Goal: Task Accomplishment & Management: Use online tool/utility

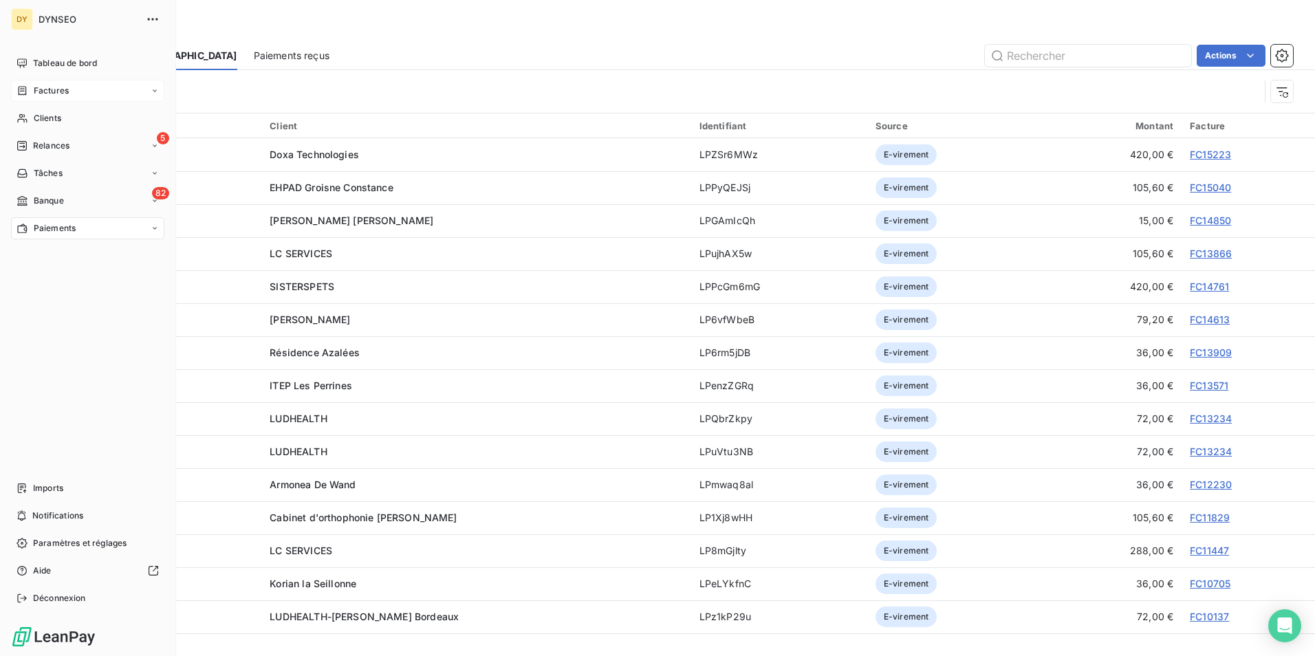
click at [51, 91] on span "Factures" at bounding box center [51, 91] width 35 height 12
click at [42, 118] on span "Factures" at bounding box center [50, 118] width 35 height 12
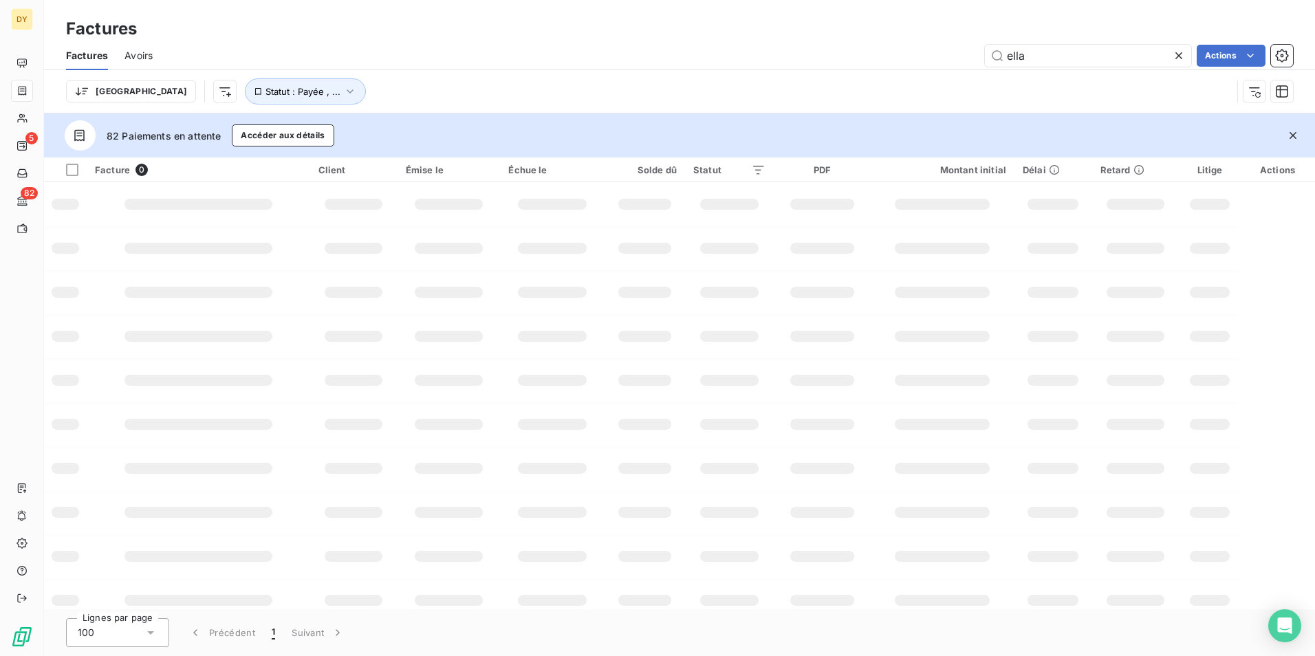
drag, startPoint x: 1057, startPoint y: 53, endPoint x: 944, endPoint y: 64, distance: 113.4
click at [944, 64] on div "ella Actions" at bounding box center [731, 56] width 1124 height 22
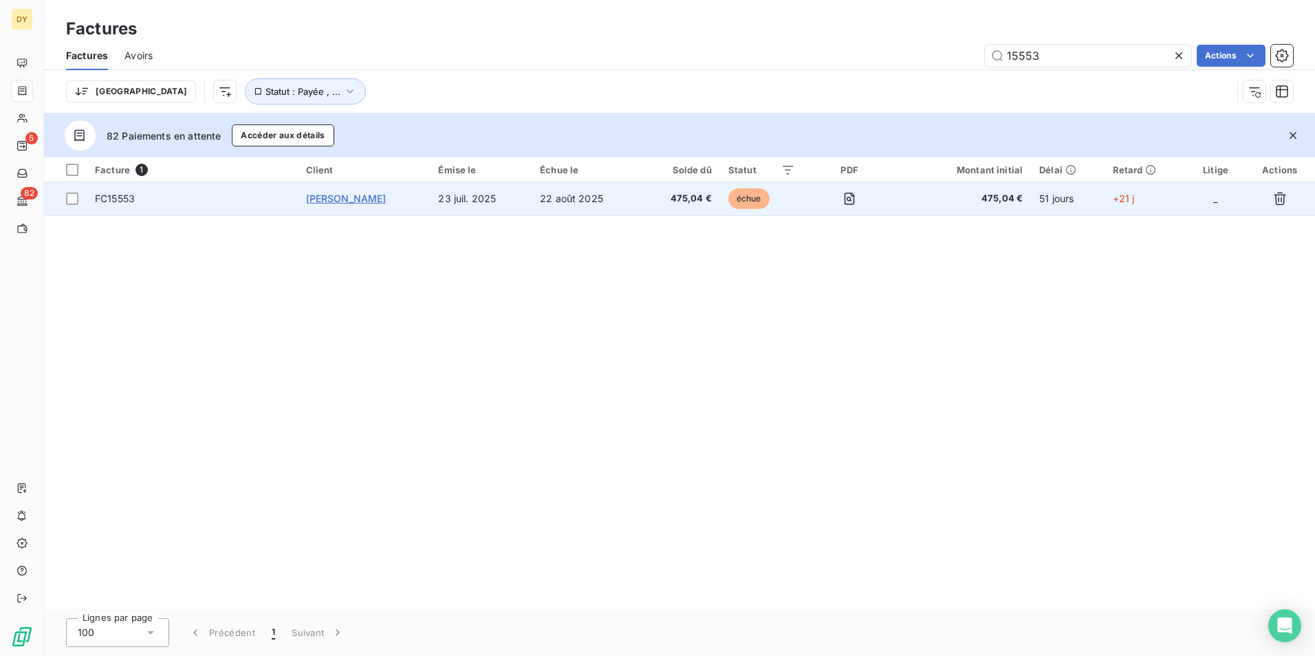
type input "15553"
click at [370, 197] on span "[PERSON_NAME]" at bounding box center [346, 199] width 80 height 12
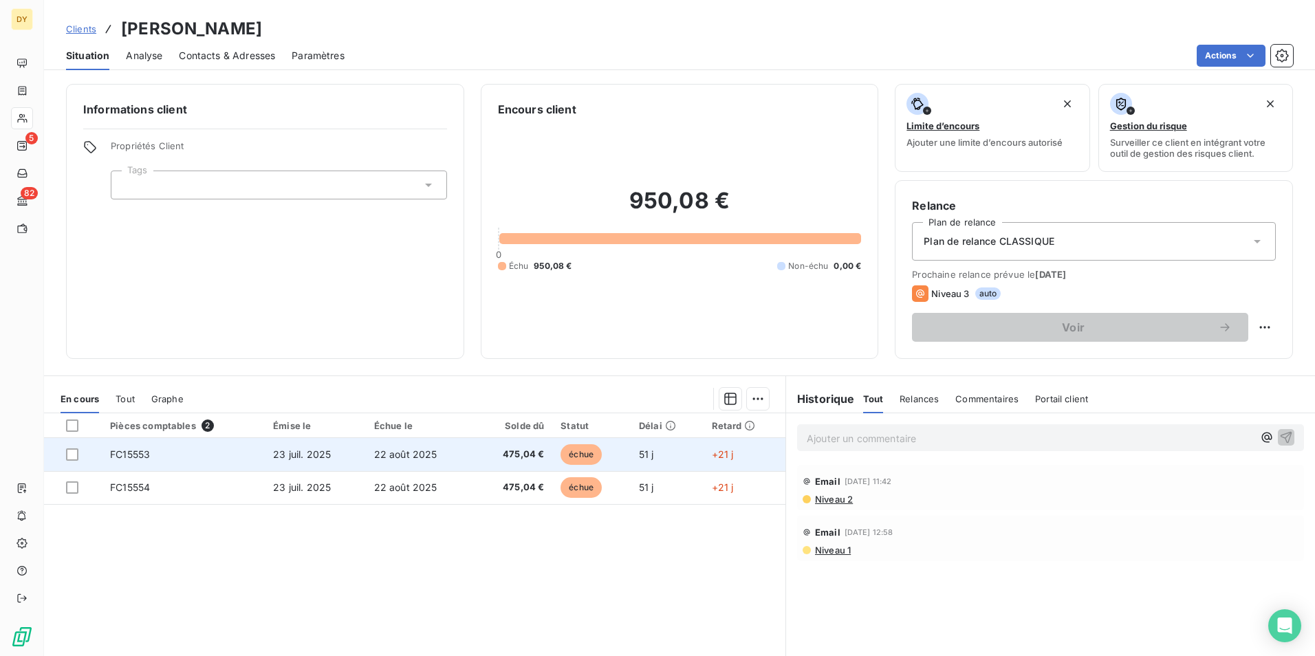
click at [129, 457] on span "FC15553" at bounding box center [130, 455] width 40 height 12
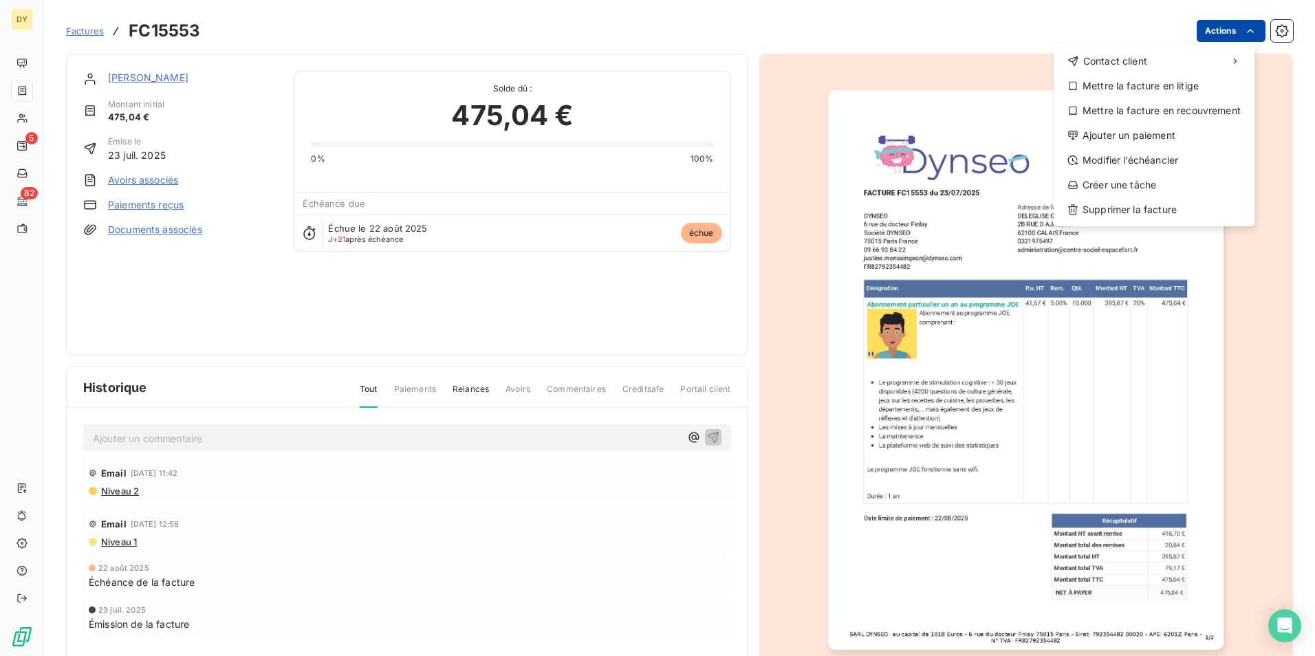
click at [1210, 33] on html "DY 5 82 Factures FC15553 Actions Contact client Mettre la facture en litige Met…" at bounding box center [657, 328] width 1315 height 656
click at [1101, 136] on div "Ajouter un paiement" at bounding box center [1154, 136] width 190 height 22
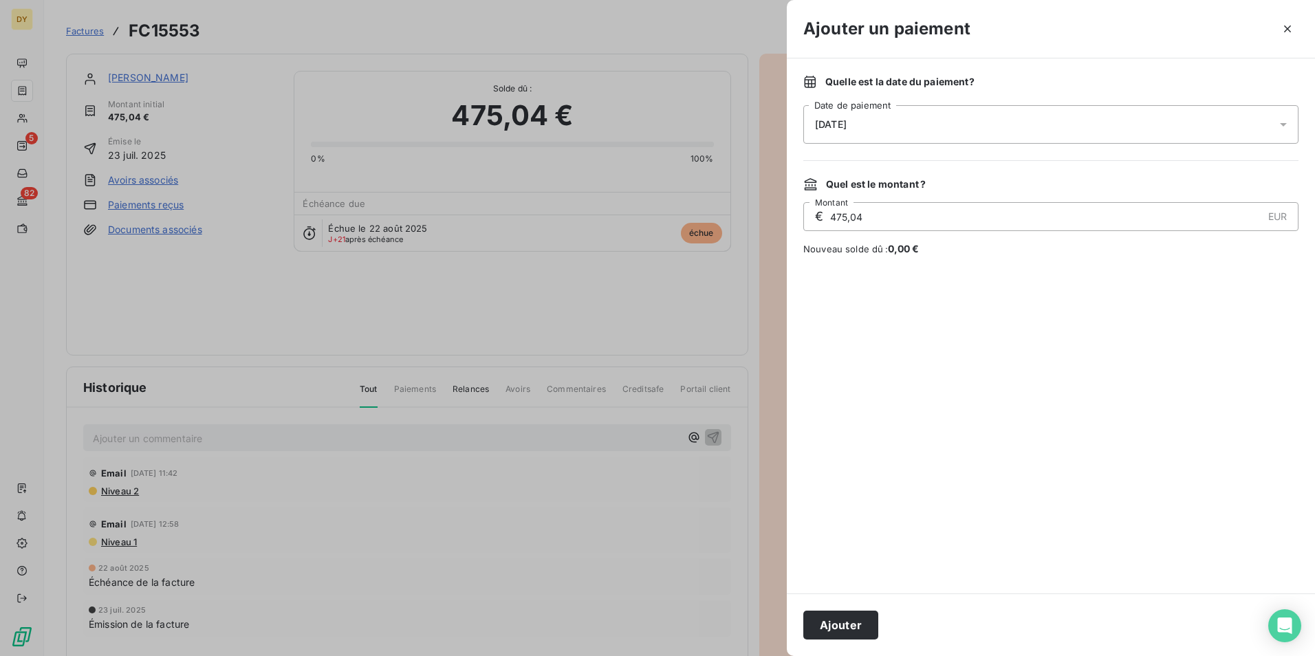
click at [837, 125] on span "[DATE]" at bounding box center [831, 124] width 32 height 11
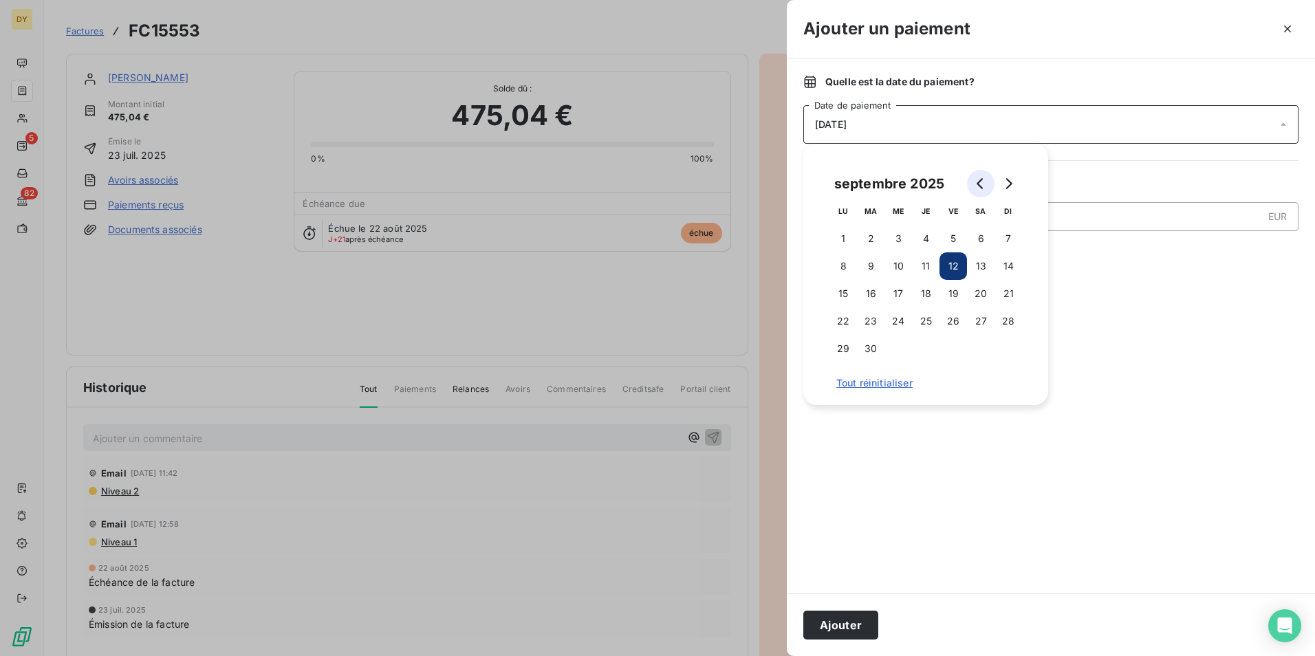
click at [981, 189] on button "Go to previous month" at bounding box center [981, 184] width 28 height 28
click at [897, 316] on button "23" at bounding box center [899, 322] width 28 height 28
click at [1141, 74] on div "Quelle est la date du paiement ? [DATE] Date de paiement Quel est le montant ? …" at bounding box center [1051, 325] width 528 height 535
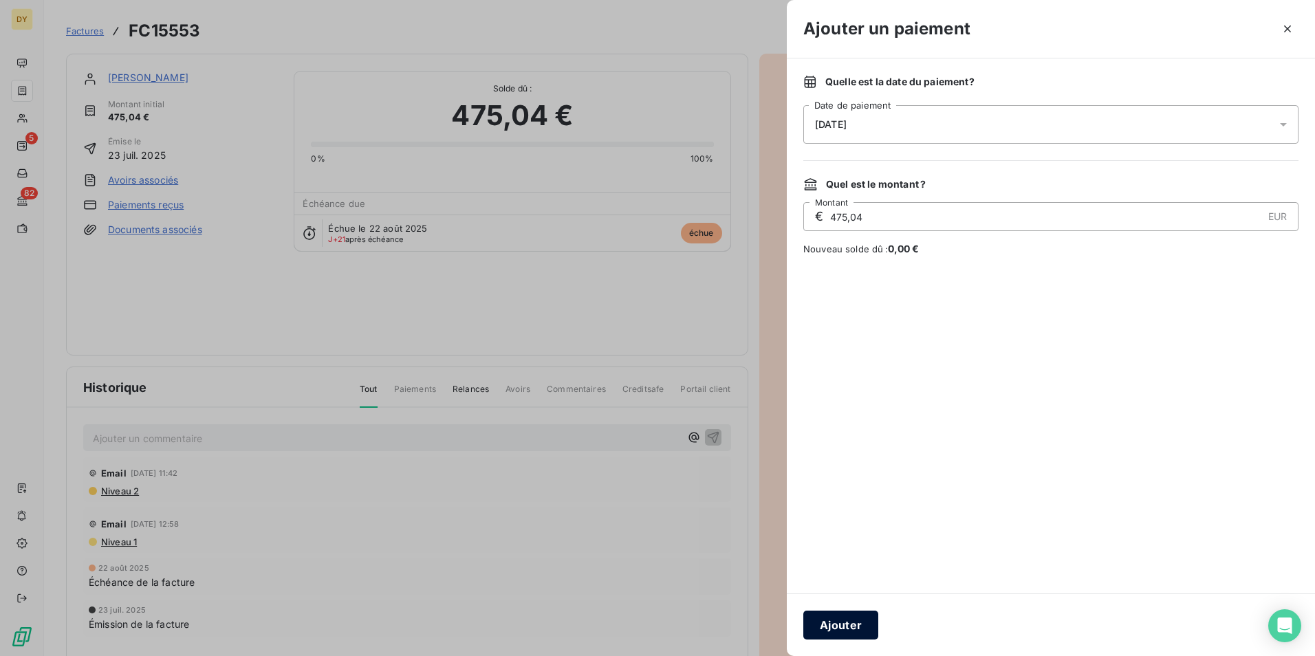
click at [845, 618] on button "Ajouter" at bounding box center [840, 625] width 75 height 29
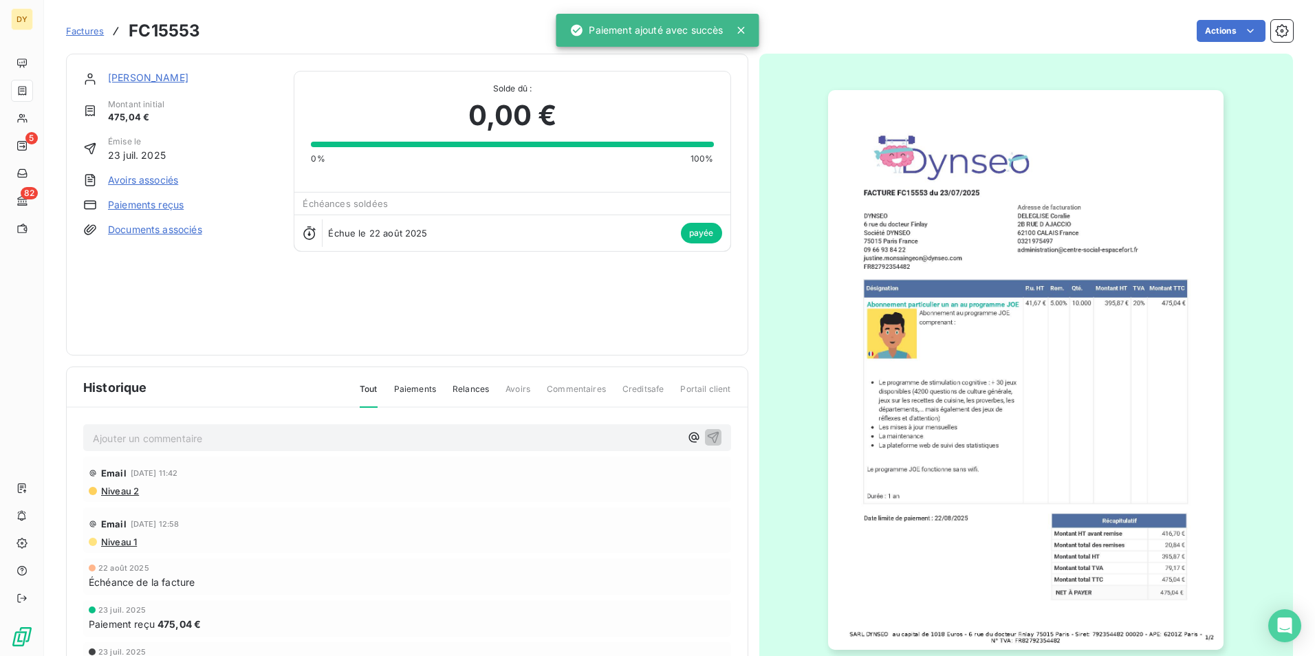
click at [176, 80] on link "[PERSON_NAME]" at bounding box center [148, 78] width 80 height 12
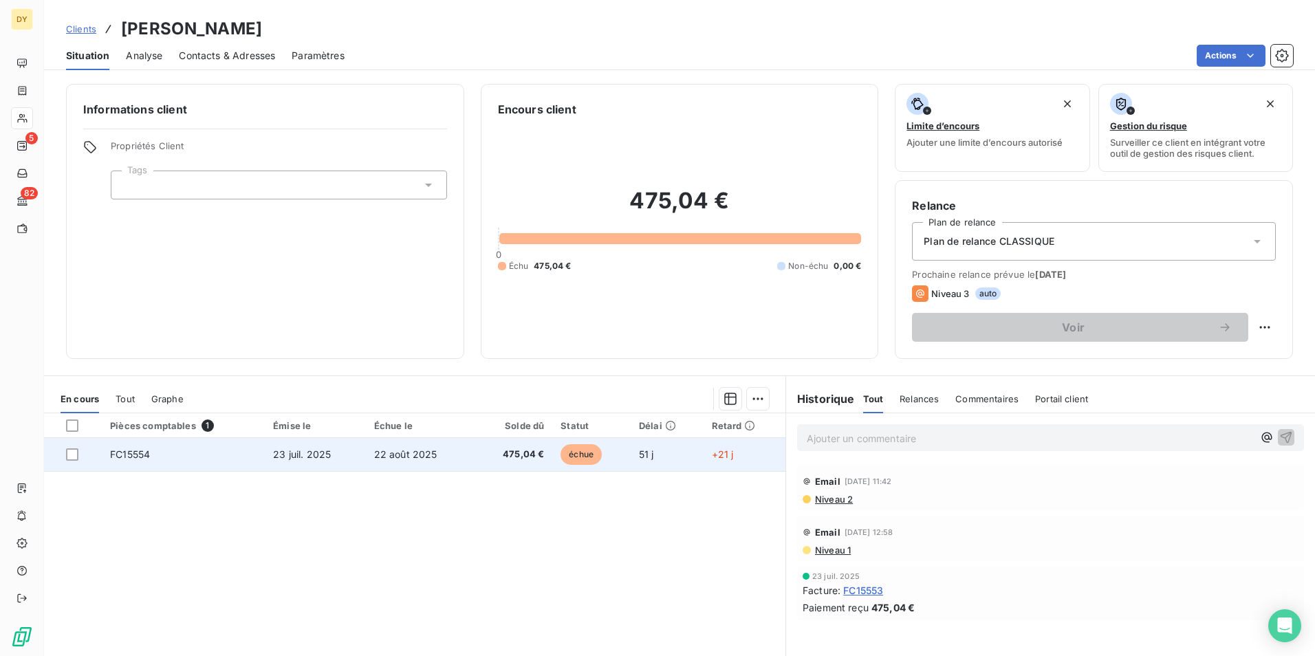
click at [136, 458] on span "FC15554" at bounding box center [130, 455] width 40 height 12
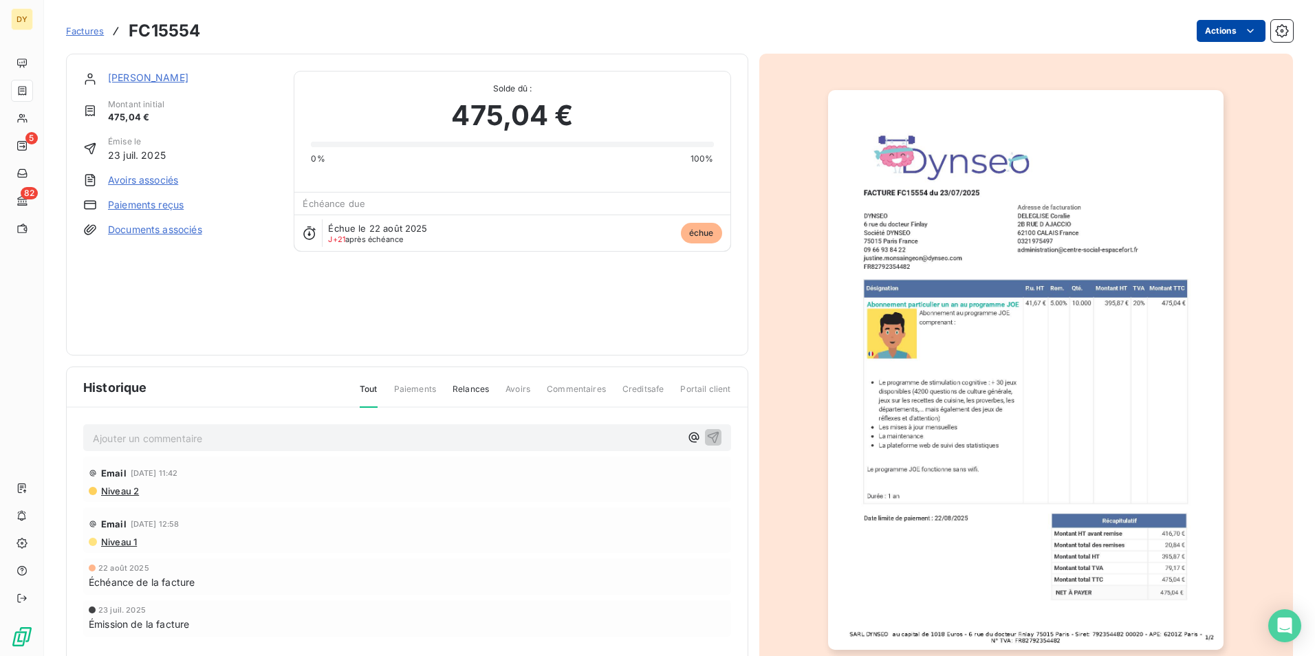
click at [1206, 36] on html "DY 5 82 Factures FC15554 Actions [PERSON_NAME] Montant initial 475,04 € Émise l…" at bounding box center [657, 328] width 1315 height 656
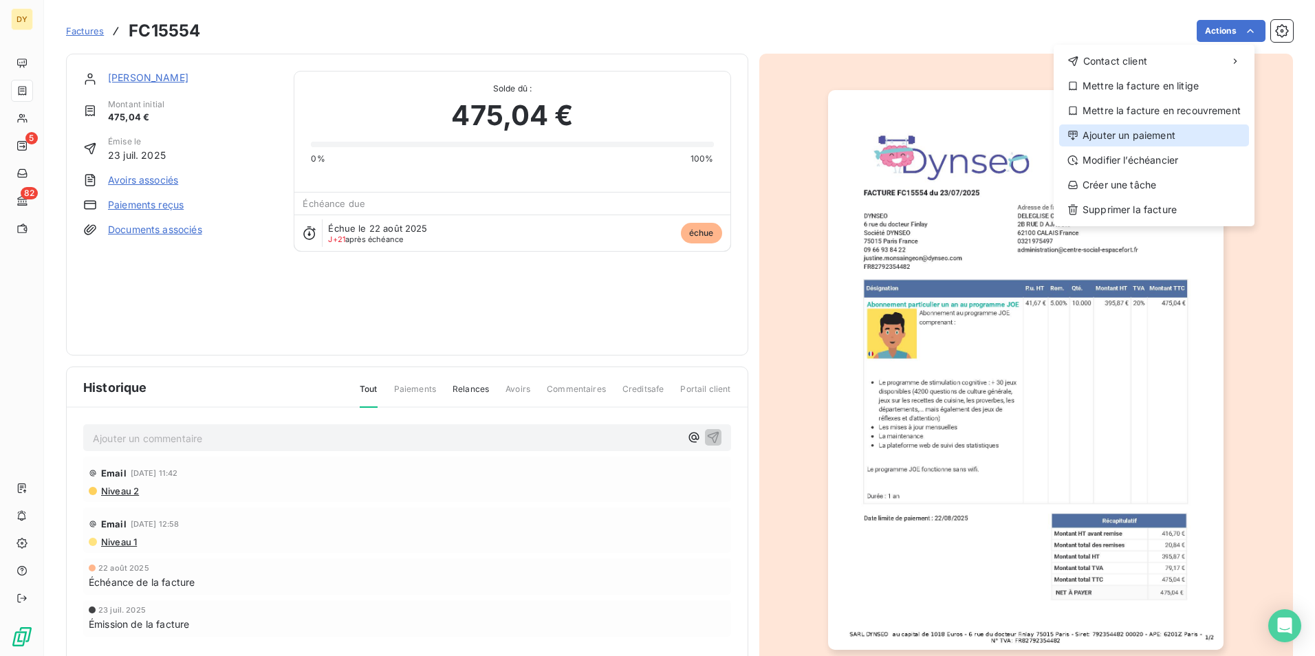
click at [1117, 131] on div "Ajouter un paiement" at bounding box center [1154, 136] width 190 height 22
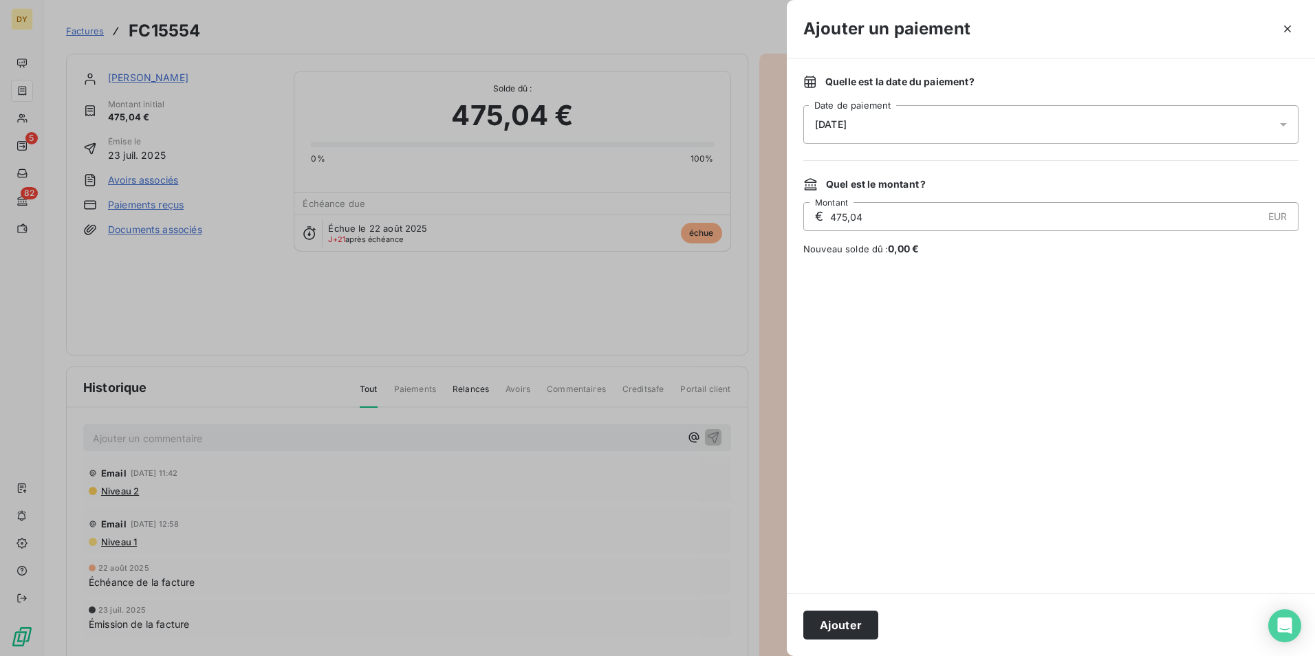
click at [823, 127] on span "[DATE]" at bounding box center [831, 124] width 32 height 11
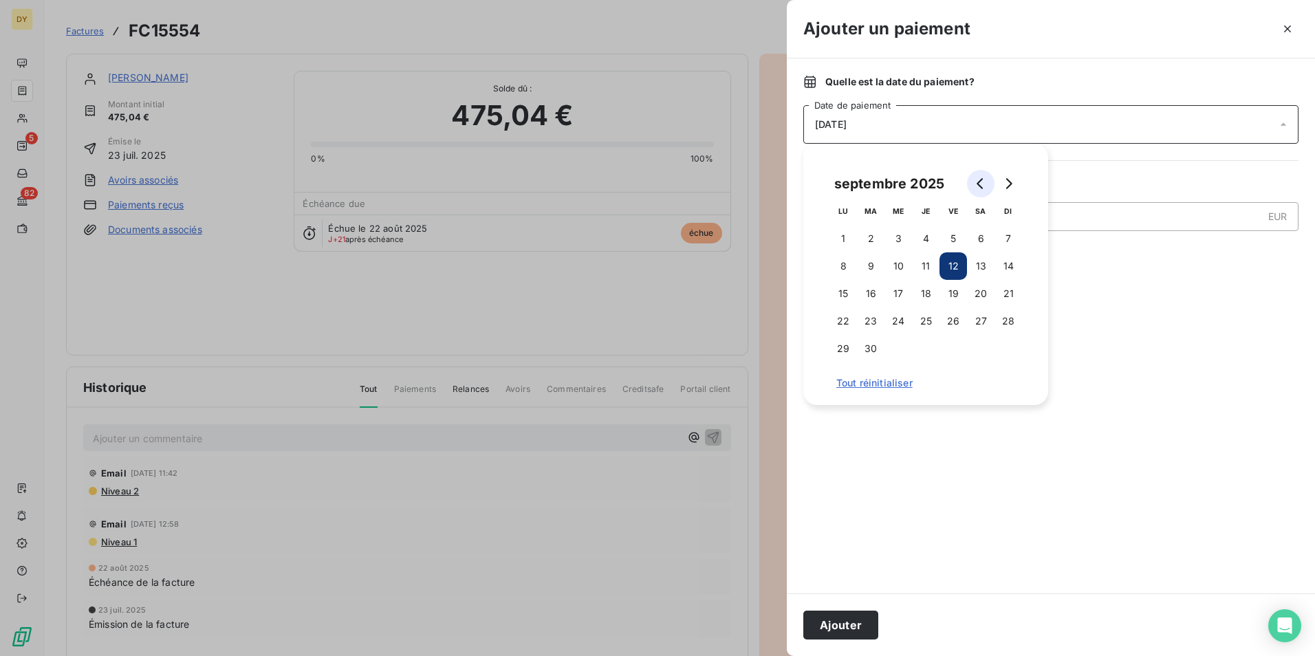
click at [989, 179] on button "Go to previous month" at bounding box center [981, 184] width 28 height 28
click at [896, 319] on button "23" at bounding box center [899, 322] width 28 height 28
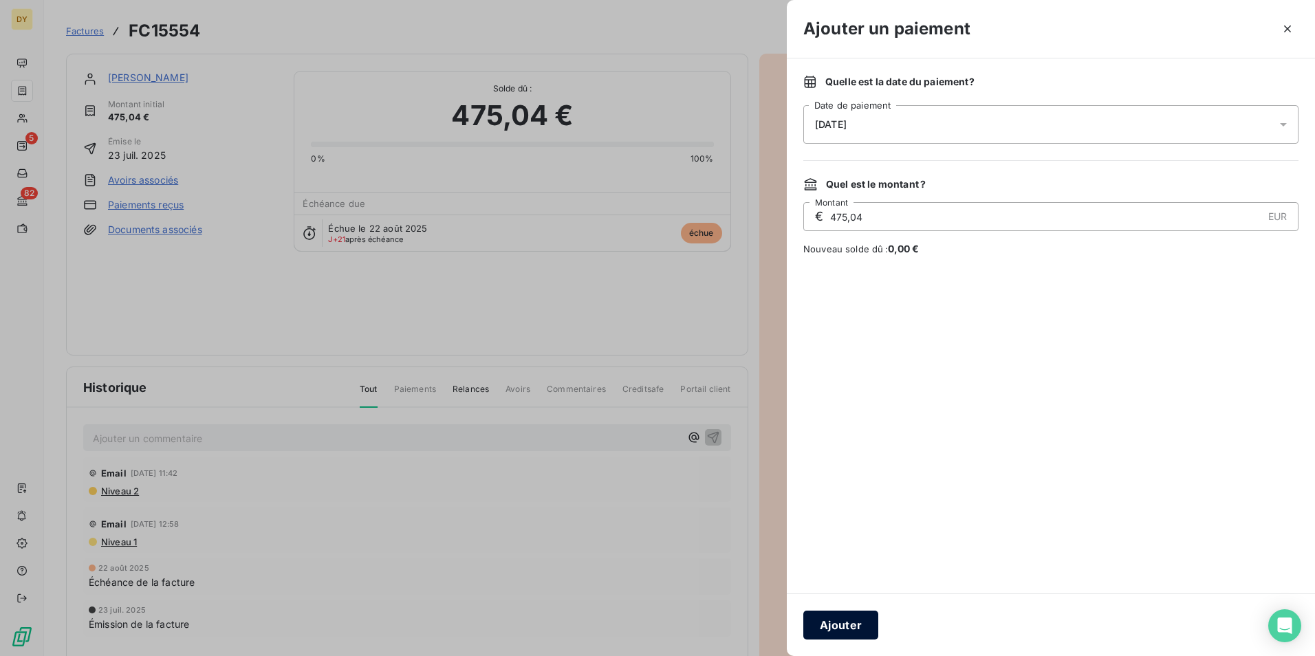
click at [850, 628] on button "Ajouter" at bounding box center [840, 625] width 75 height 29
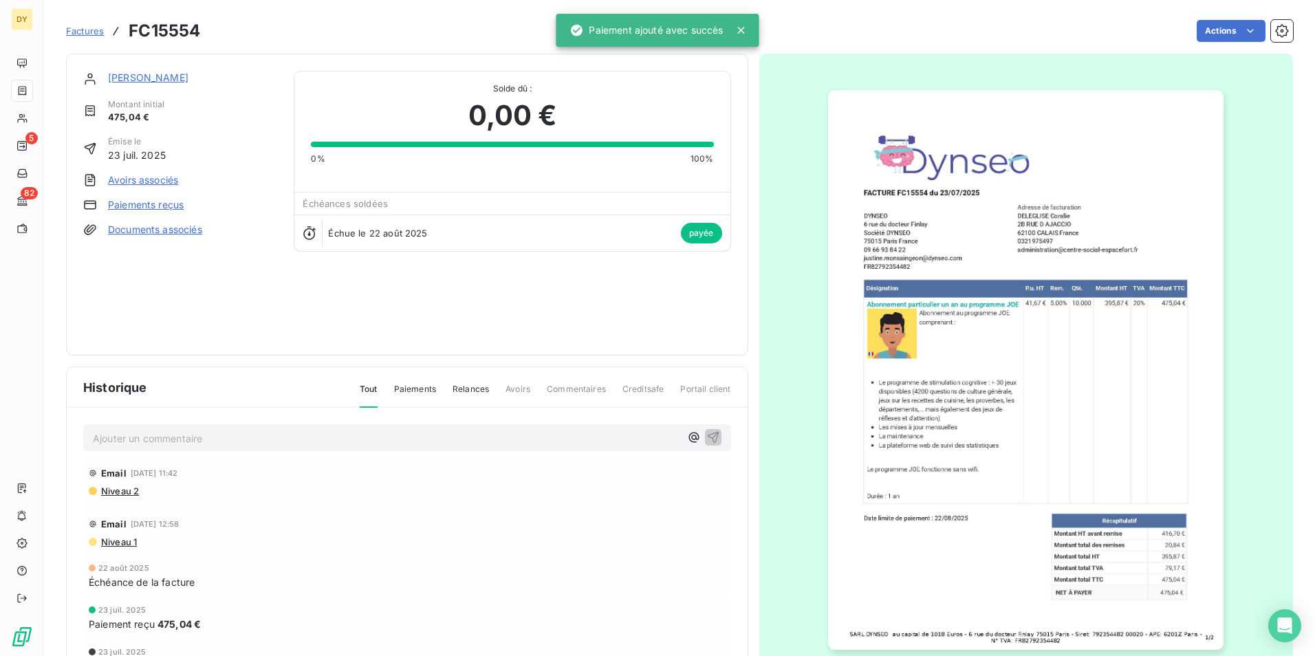
click at [96, 32] on span "Factures" at bounding box center [85, 30] width 38 height 11
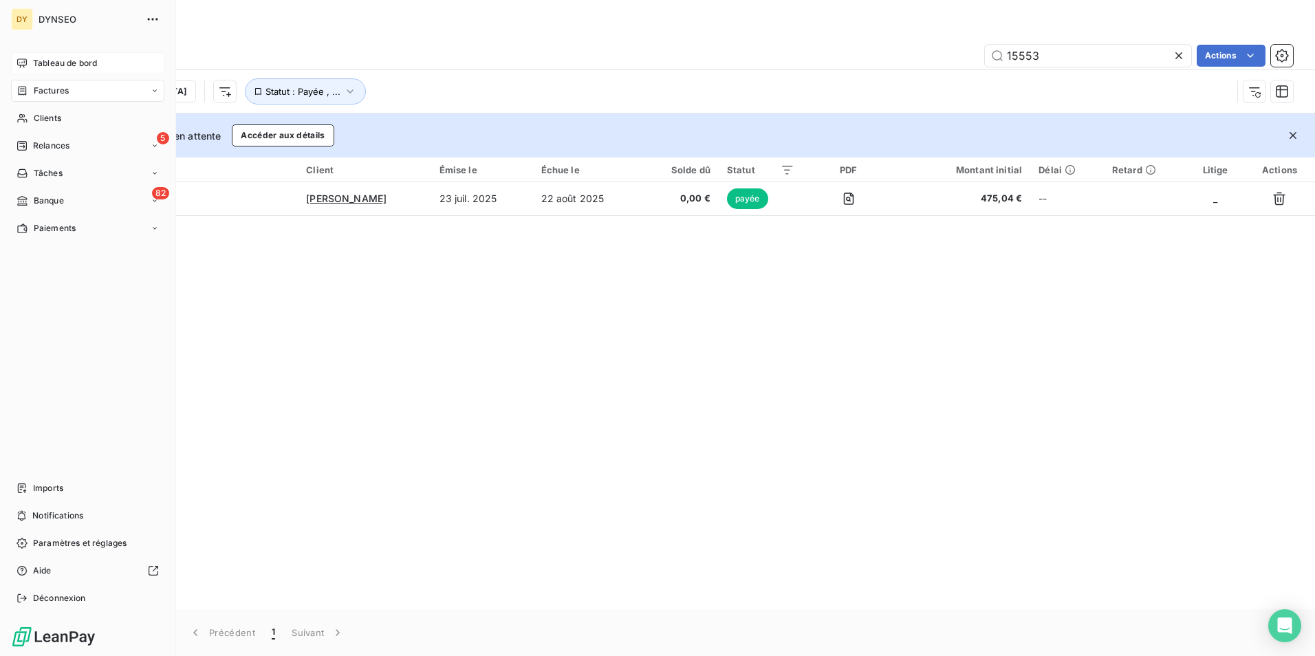
click at [50, 65] on span "Tableau de bord" at bounding box center [65, 63] width 64 height 12
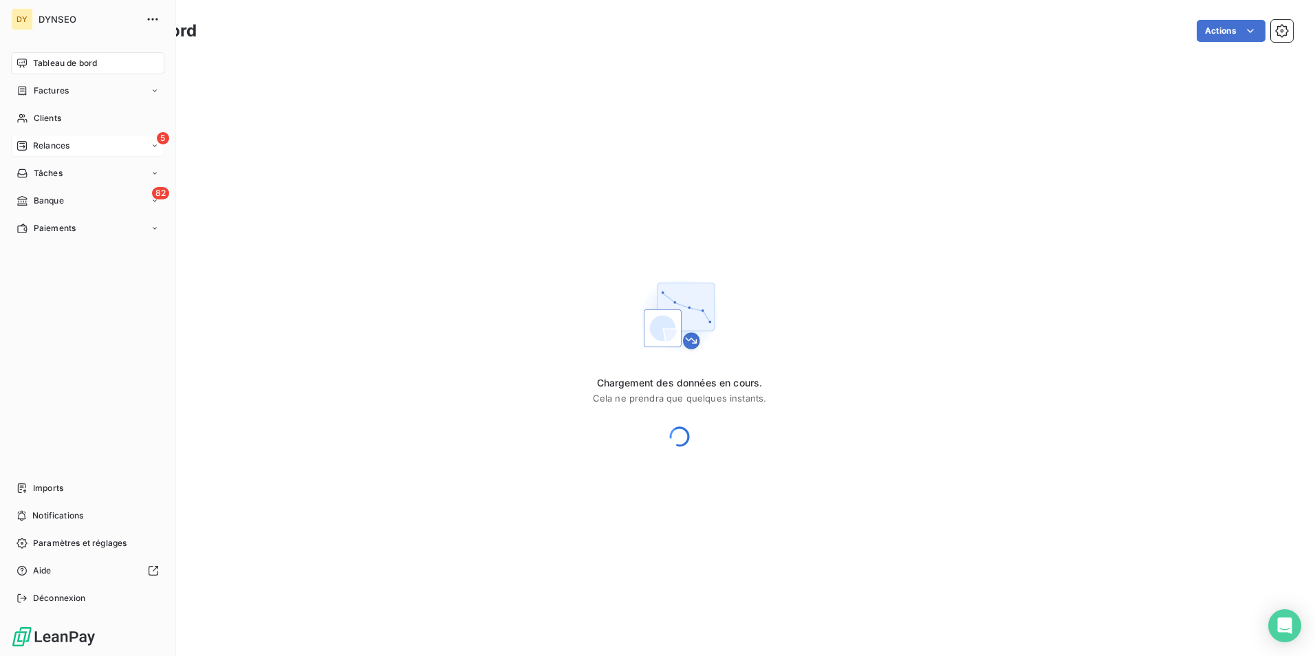
click at [66, 146] on span "Relances" at bounding box center [51, 146] width 36 height 12
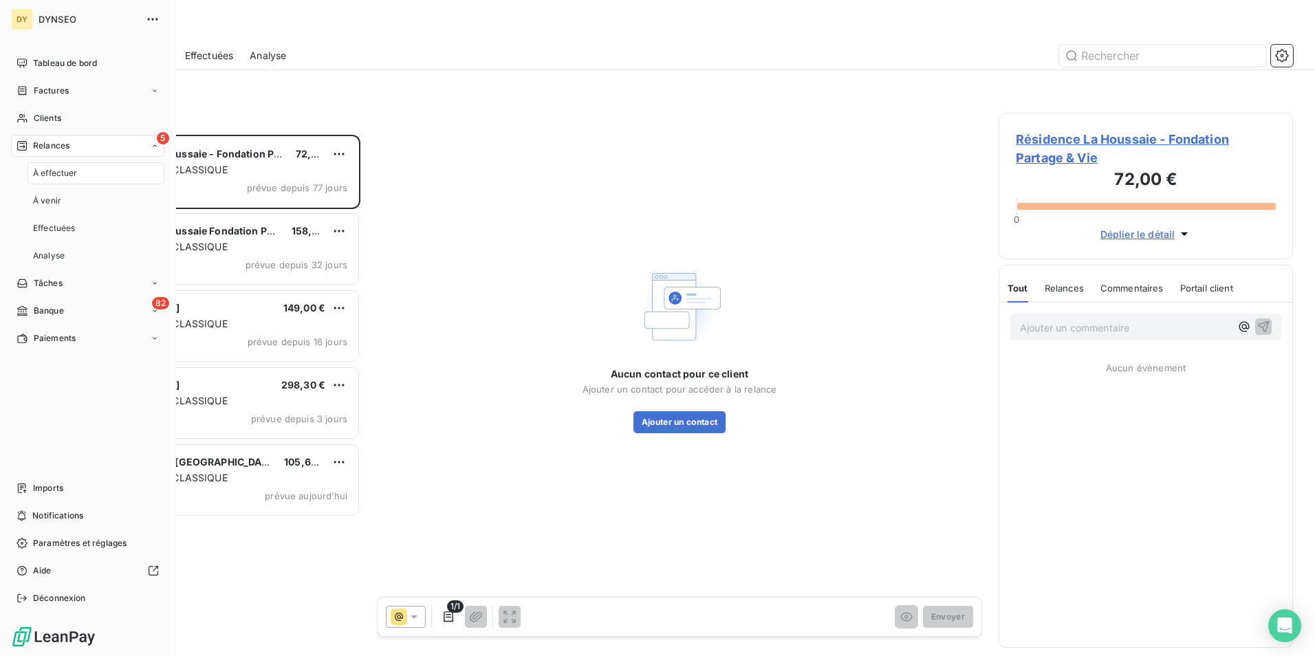
scroll to position [511, 284]
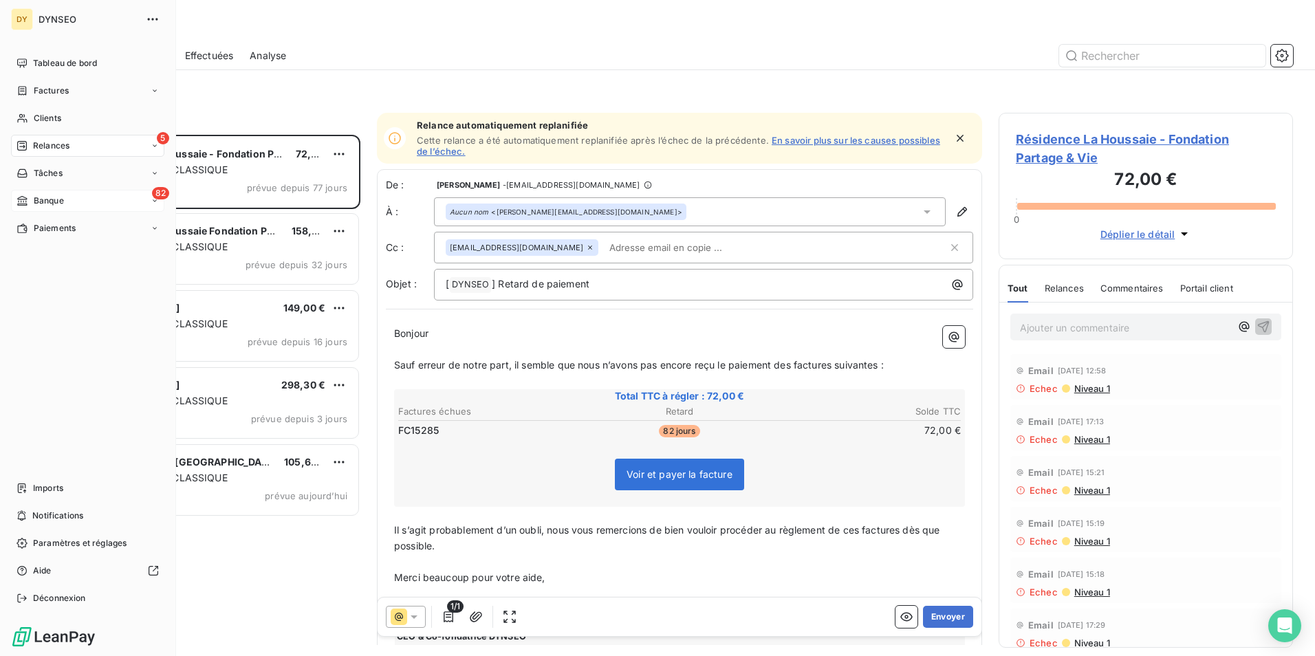
click at [85, 201] on div "82 Banque" at bounding box center [87, 201] width 153 height 22
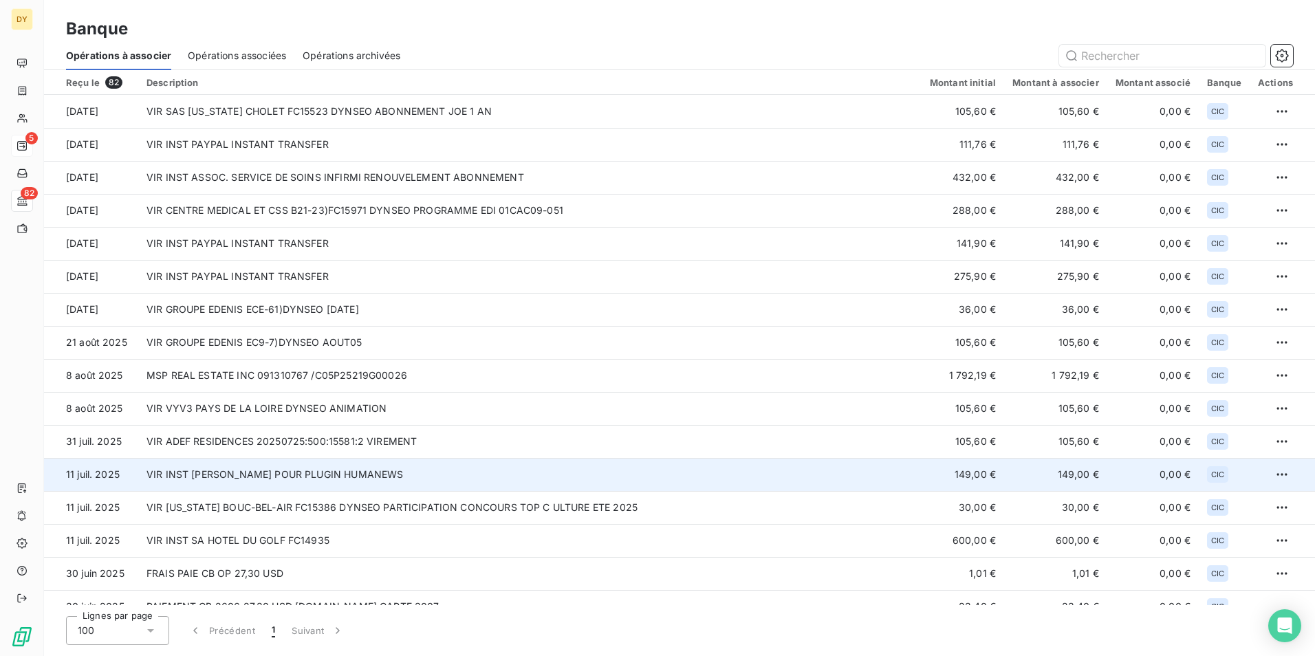
click at [405, 473] on td "VIR INST [PERSON_NAME] POUR PLUGIN HUMANEWS" at bounding box center [530, 474] width 784 height 33
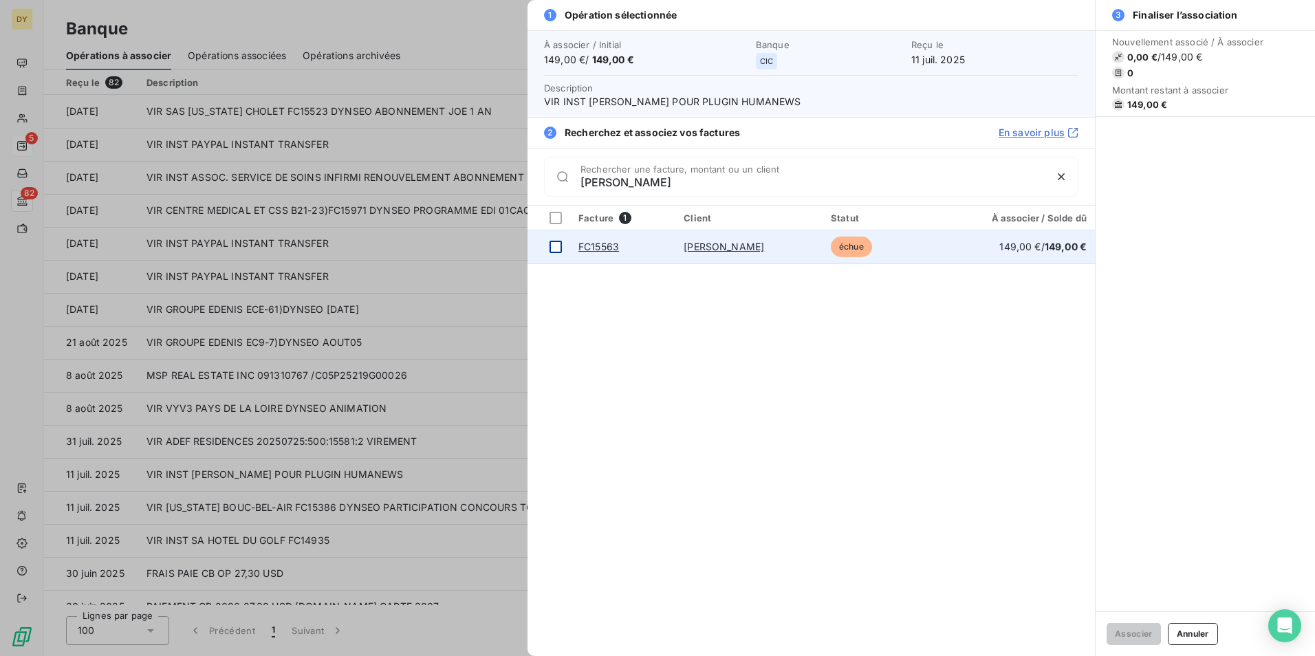
type input "[PERSON_NAME]"
click at [558, 250] on div at bounding box center [556, 247] width 12 height 12
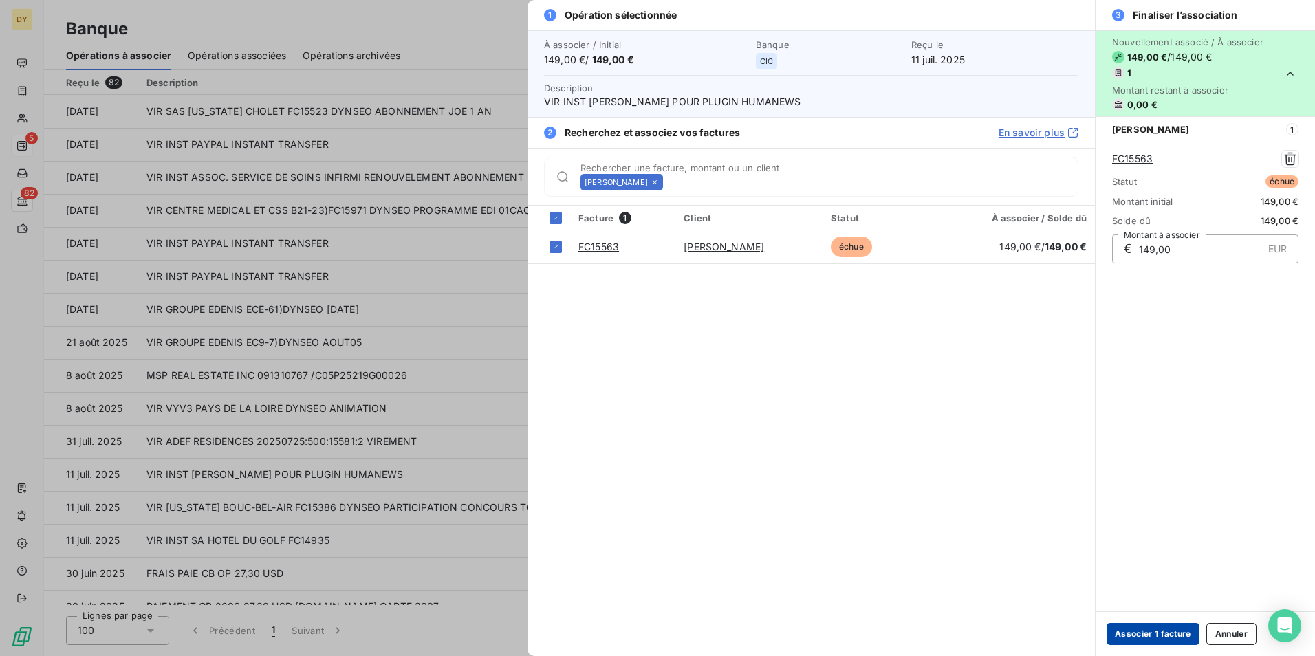
click at [1147, 629] on button "Associer 1 facture" at bounding box center [1153, 634] width 93 height 22
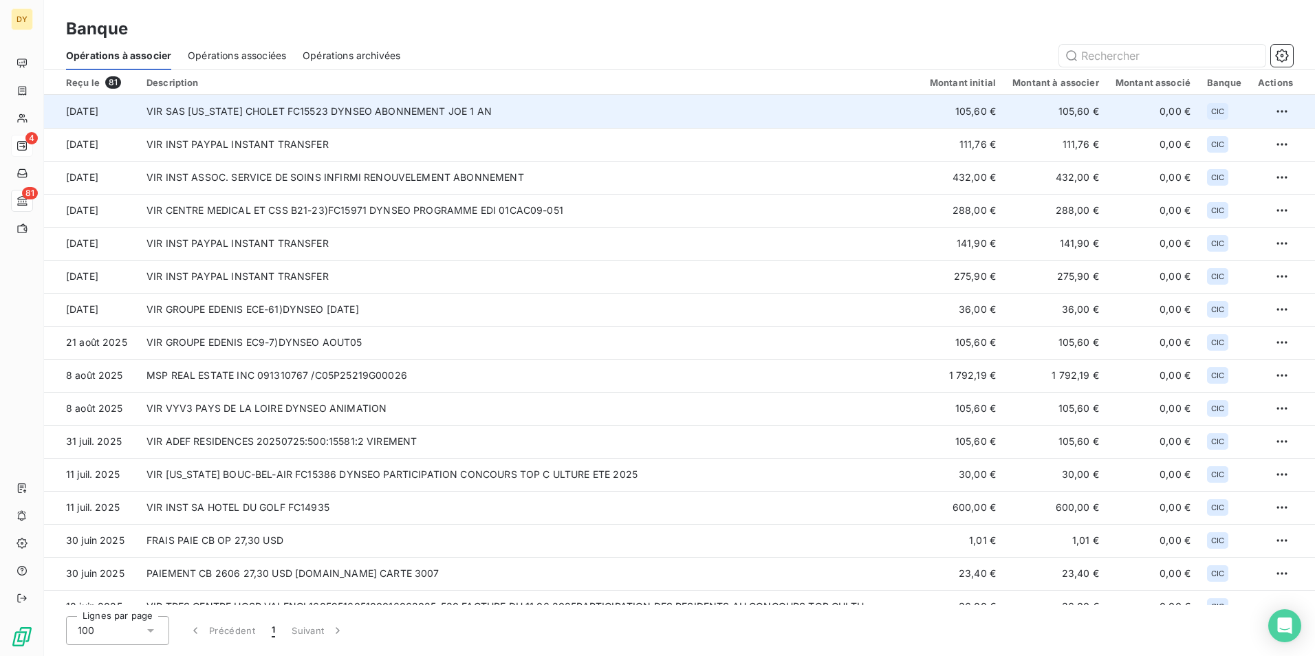
click at [264, 117] on td "VIR SAS [US_STATE] CHOLET FC15523 DYNSEO ABONNEMENT JOE 1 AN" at bounding box center [530, 111] width 784 height 33
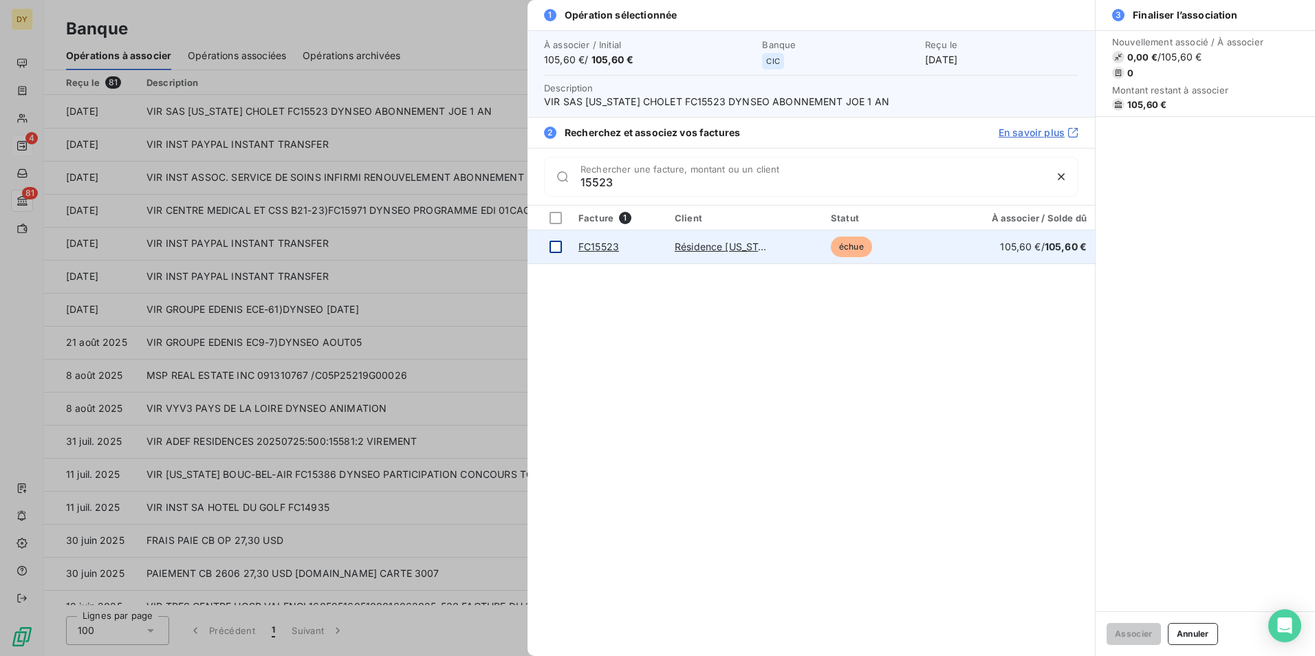
type input "15523"
click at [555, 248] on div at bounding box center [556, 247] width 12 height 12
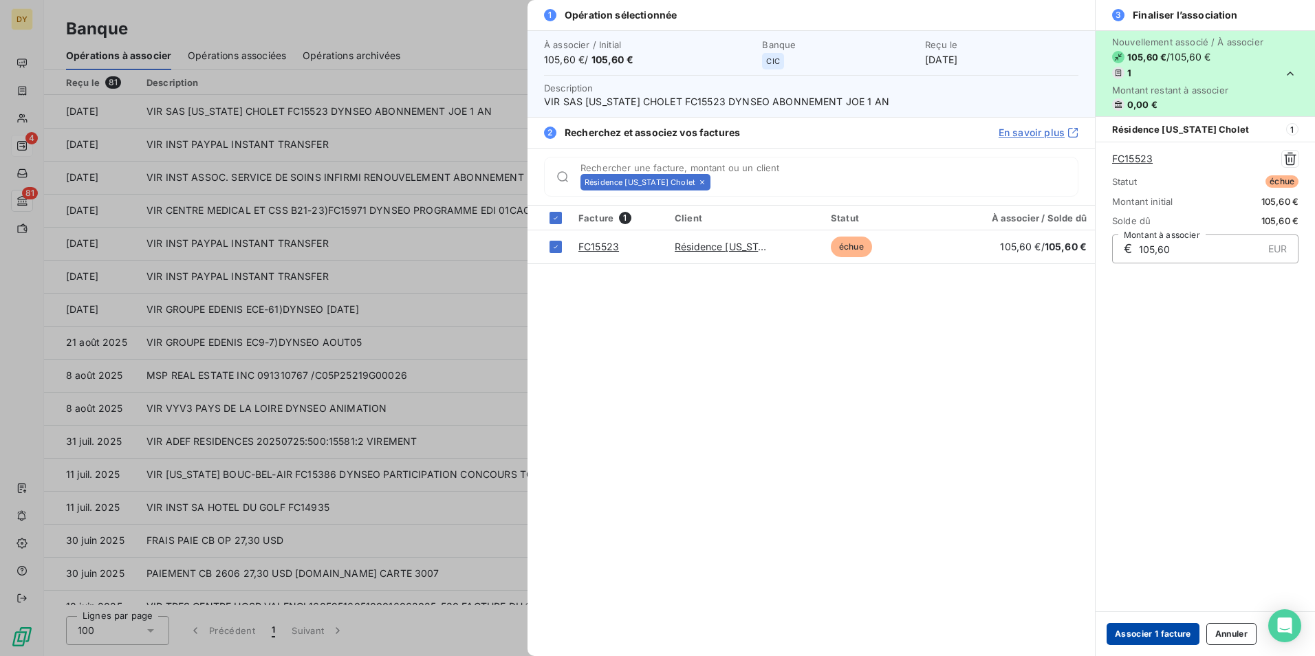
click at [1154, 625] on button "Associer 1 facture" at bounding box center [1153, 634] width 93 height 22
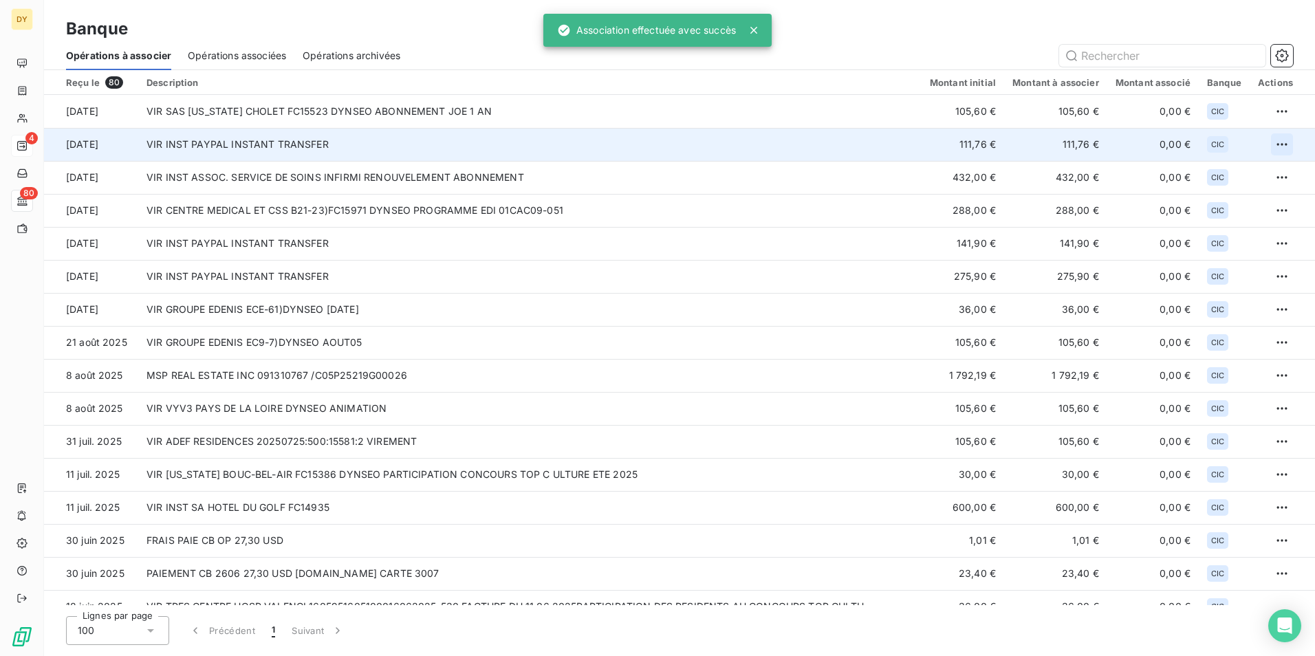
click at [1277, 141] on html "DY 4 80 Banque Opérations à associer Opérations associées Opérations archivées …" at bounding box center [657, 328] width 1315 height 656
click at [1200, 177] on div "Archiver l’opération" at bounding box center [1229, 175] width 106 height 22
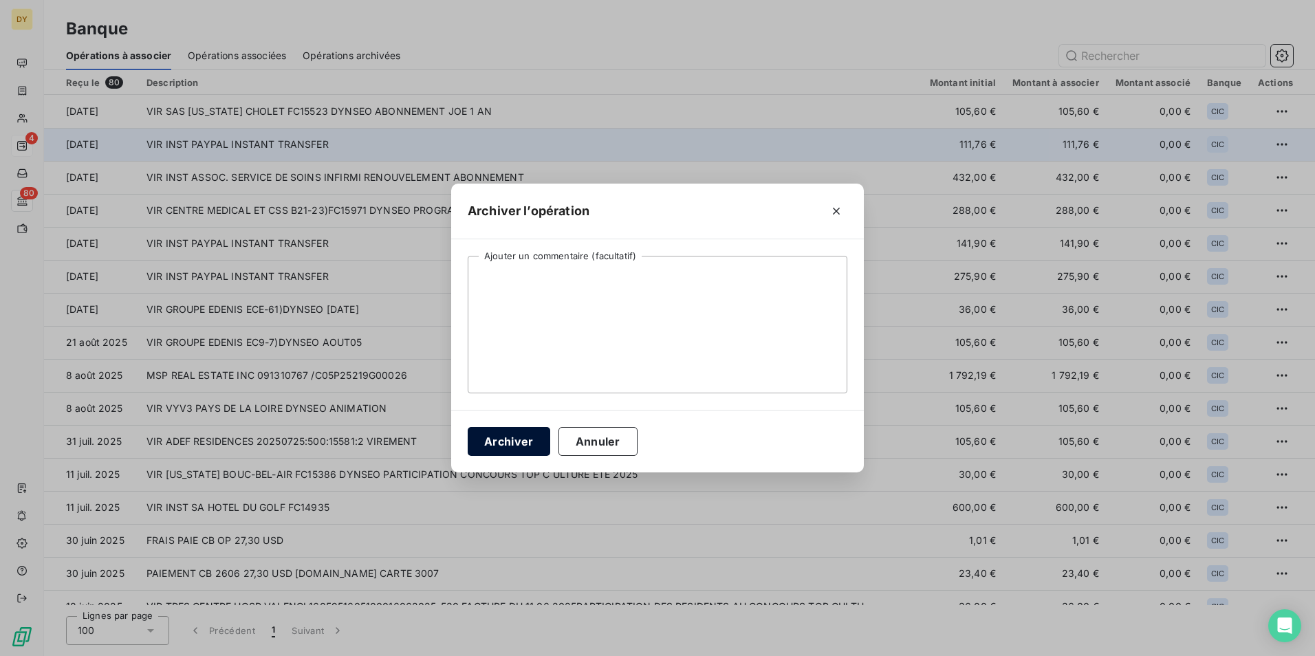
click at [519, 453] on button "Archiver" at bounding box center [509, 441] width 83 height 29
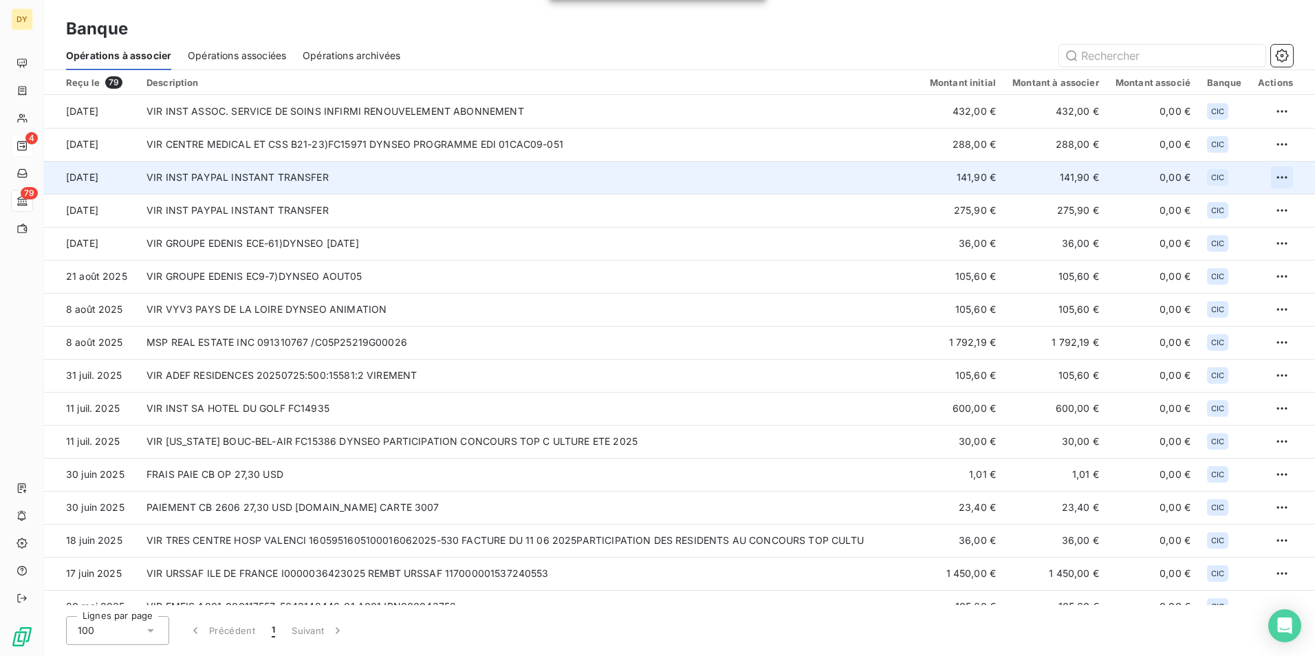
click at [1275, 176] on html "DY 4 79 Banque Opérations à associer Opérations associées Opérations archivées …" at bounding box center [657, 328] width 1315 height 656
click at [1220, 213] on div "Archiver l’opération" at bounding box center [1229, 208] width 106 height 22
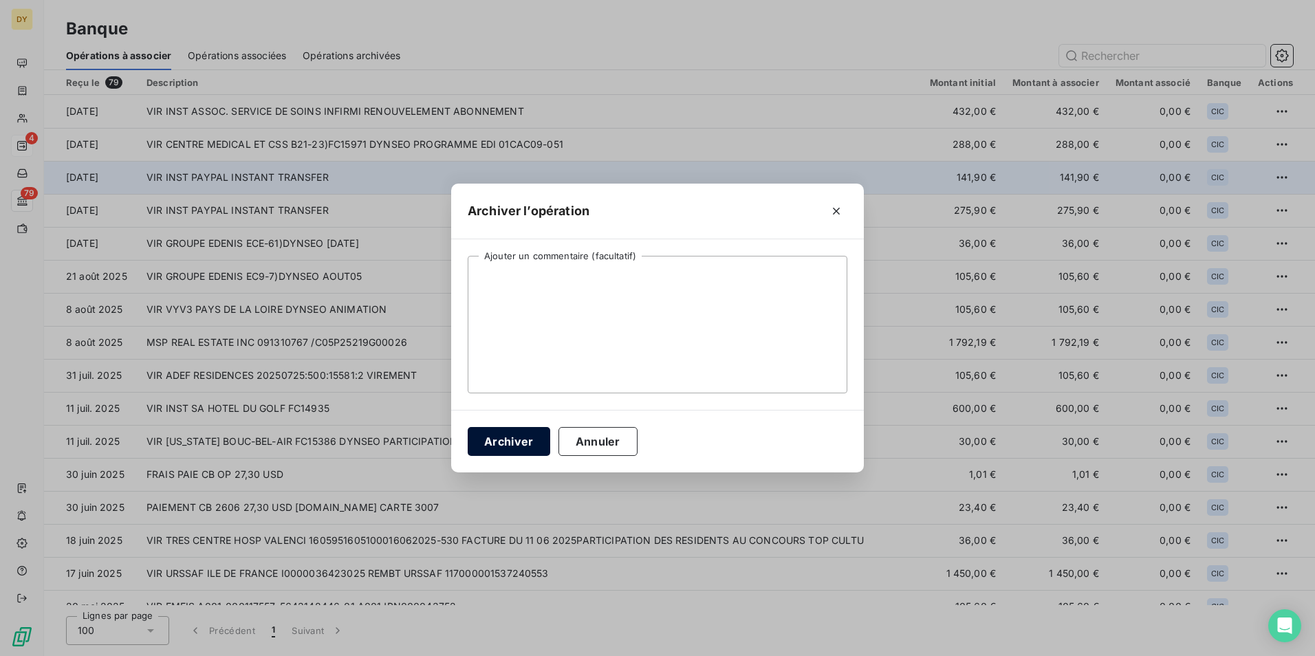
click at [512, 444] on button "Archiver" at bounding box center [509, 441] width 83 height 29
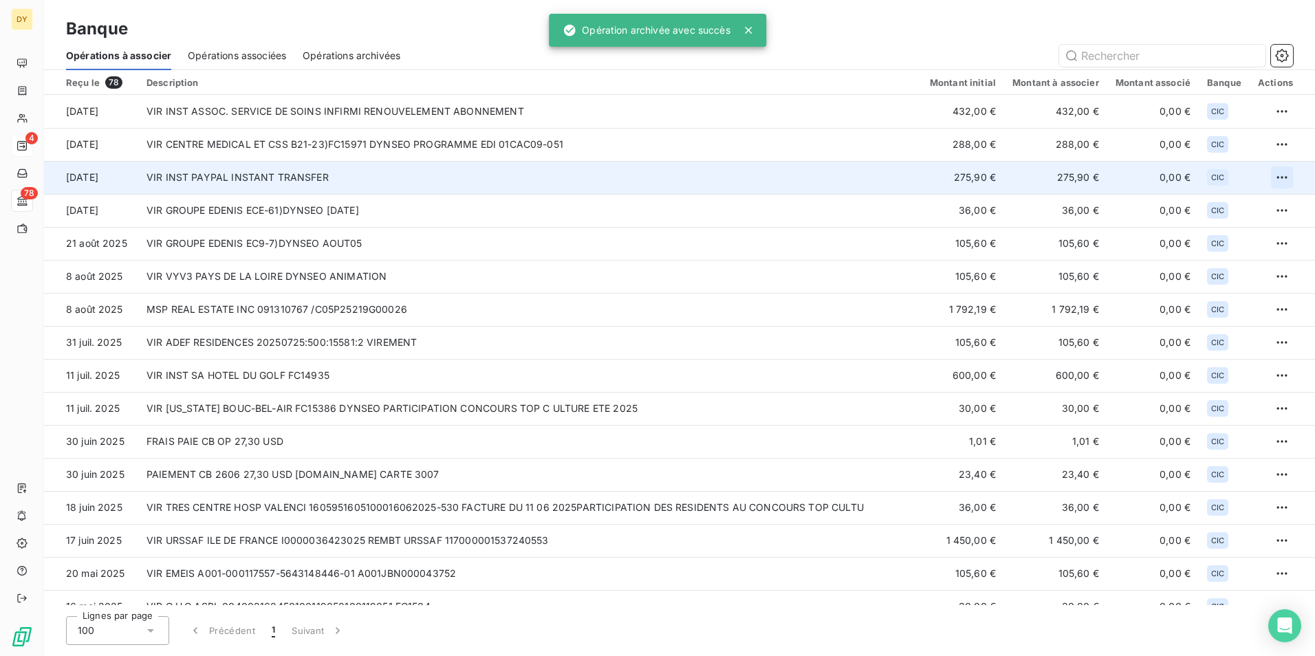
click at [1270, 177] on html "DY 4 78 Banque Opérations à associer Opérations associées Opérations archivées …" at bounding box center [657, 328] width 1315 height 656
click at [1207, 208] on div "Archiver l’opération" at bounding box center [1229, 208] width 106 height 22
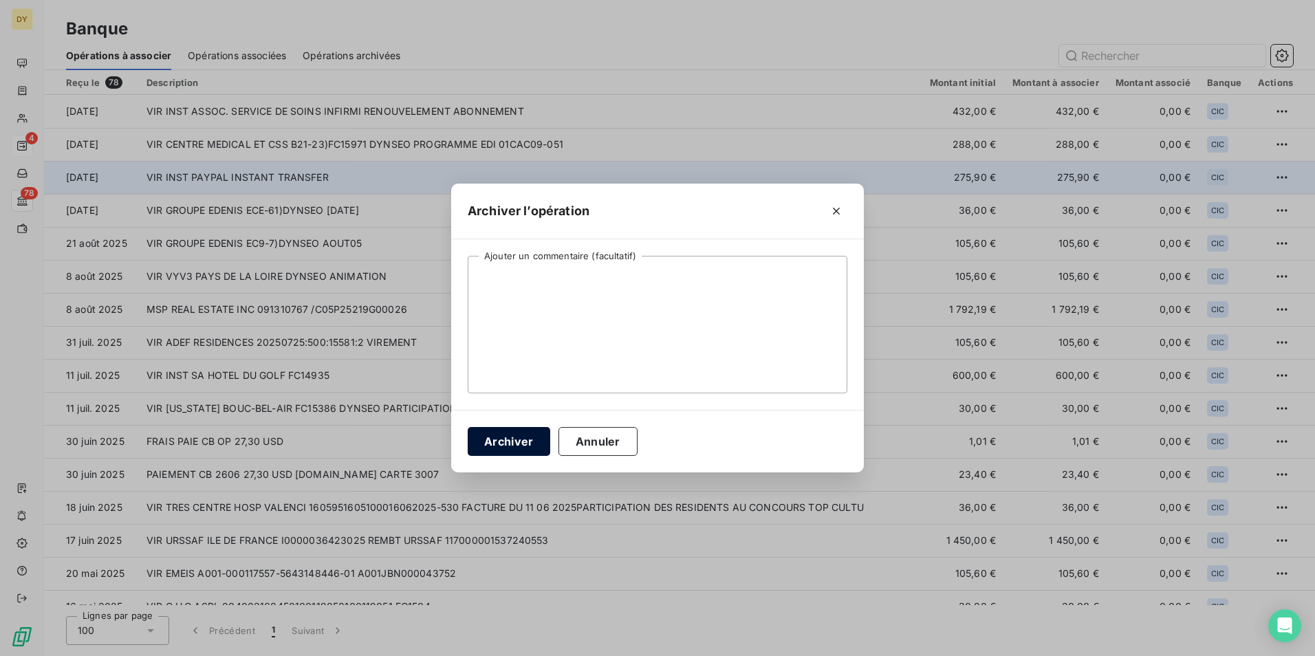
click at [518, 429] on button "Archiver" at bounding box center [509, 441] width 83 height 29
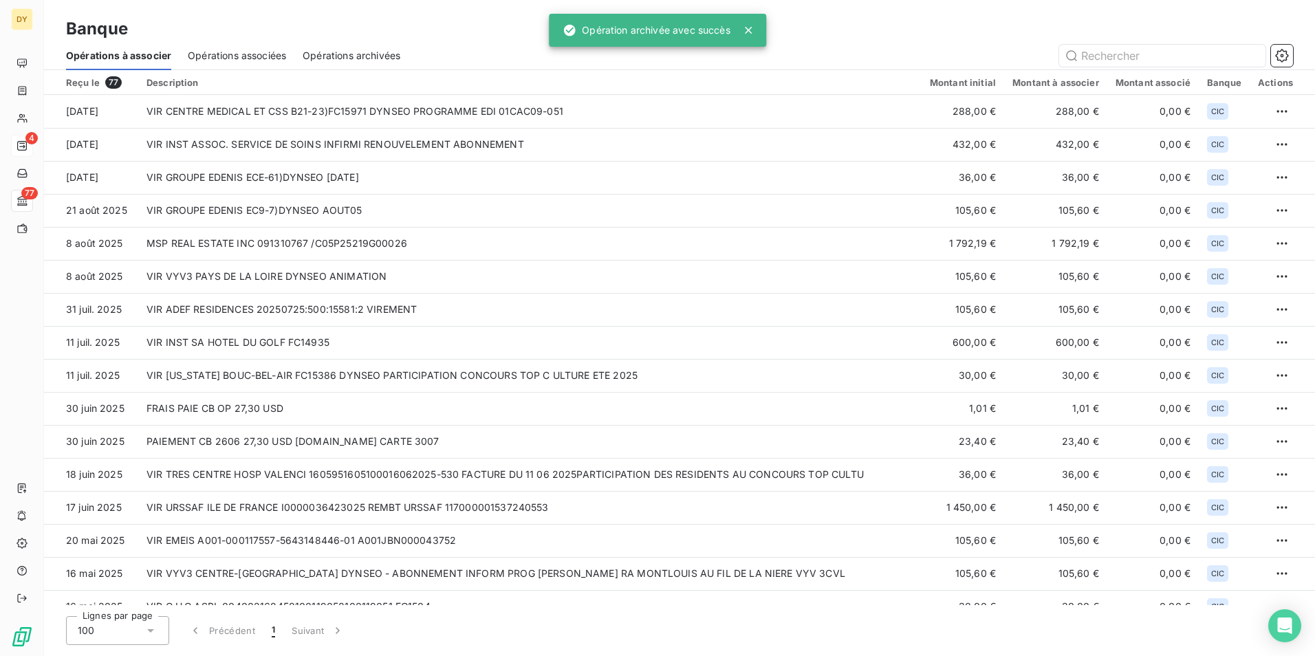
click at [229, 59] on span "Opérations associées" at bounding box center [237, 56] width 98 height 14
